Goal: Register for event/course

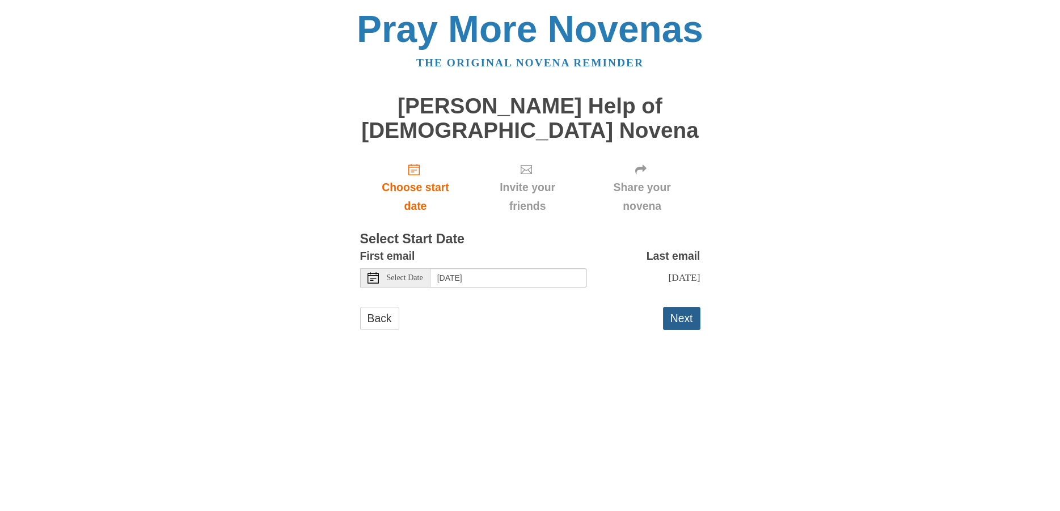
click at [682, 307] on button "Next" at bounding box center [681, 318] width 37 height 23
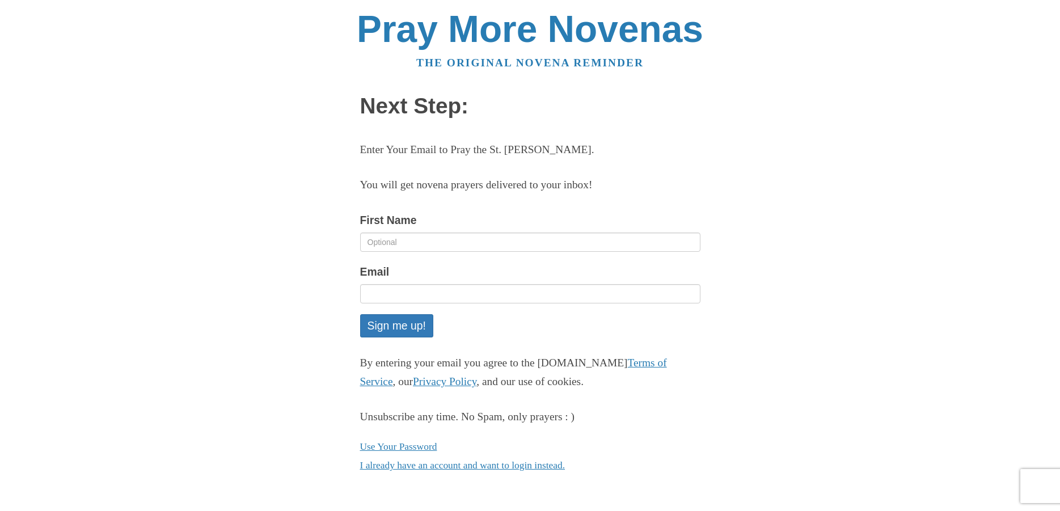
click at [782, 128] on div "Pray More Novenas The original novena reminder Next Step: Enter Your Email to P…" at bounding box center [531, 254] width 664 height 508
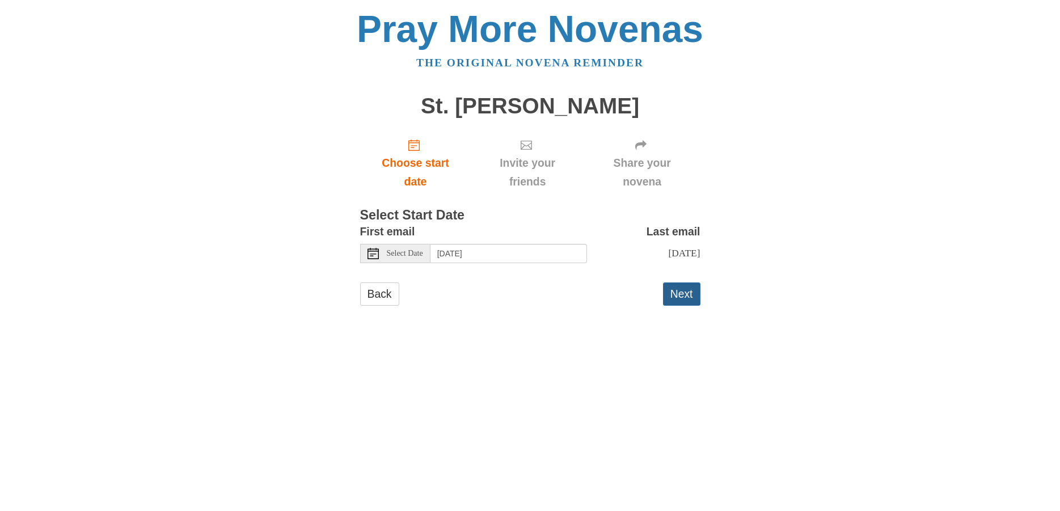
click at [680, 292] on button "Next" at bounding box center [681, 293] width 37 height 23
